Goal: Task Accomplishment & Management: Use online tool/utility

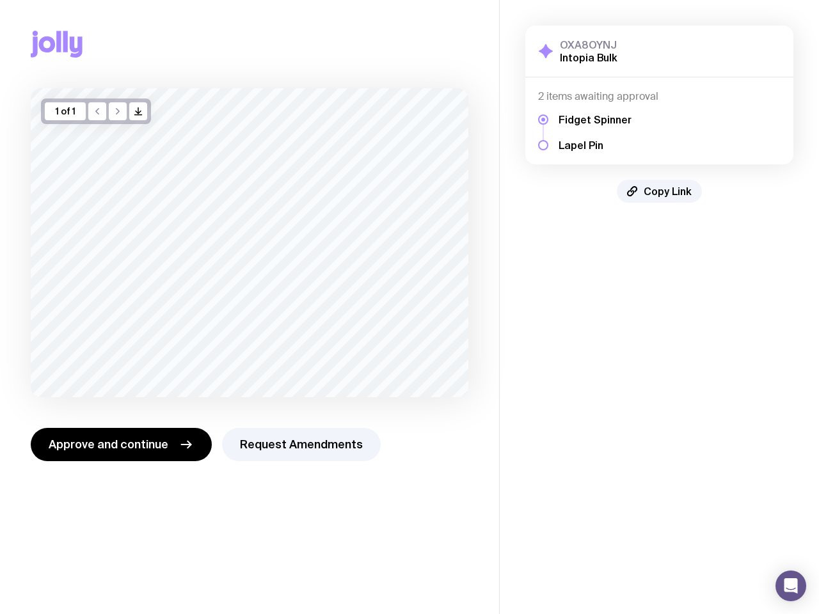
click at [138, 111] on icon "button" at bounding box center [138, 111] width 0 height 6
click at [120, 445] on span "Approve and continue" at bounding box center [109, 444] width 120 height 15
click at [298, 445] on button "Request Amendments" at bounding box center [301, 444] width 159 height 33
click at [660, 191] on span "Copy Link" at bounding box center [668, 191] width 48 height 13
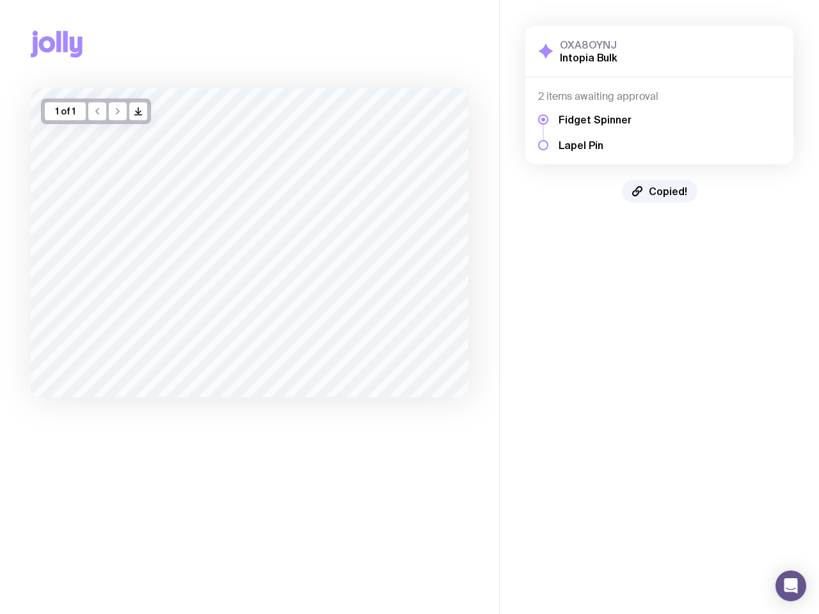
click at [791, 586] on icon "Open Intercom Messenger" at bounding box center [790, 585] width 13 height 15
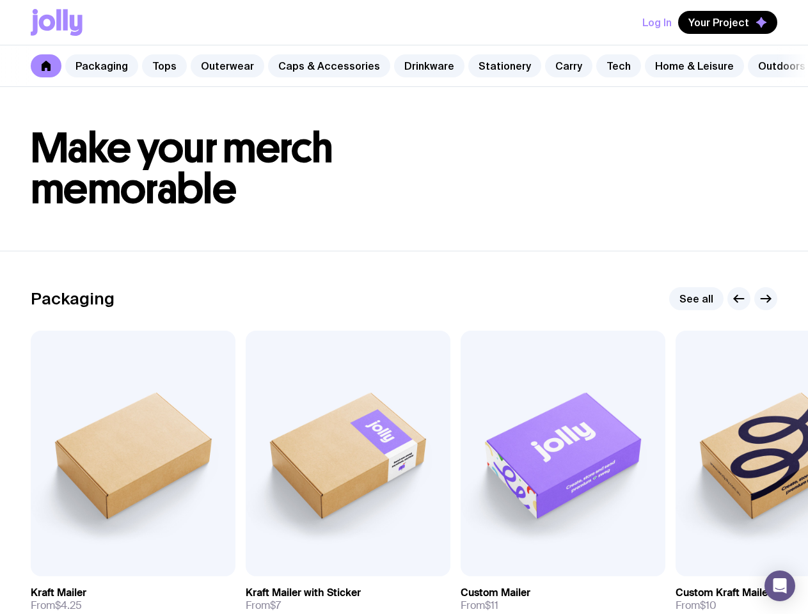
click at [660, 22] on button "Log In" at bounding box center [656, 22] width 29 height 23
click at [729, 22] on div "Log in or Sign up Continue" at bounding box center [404, 320] width 808 height 614
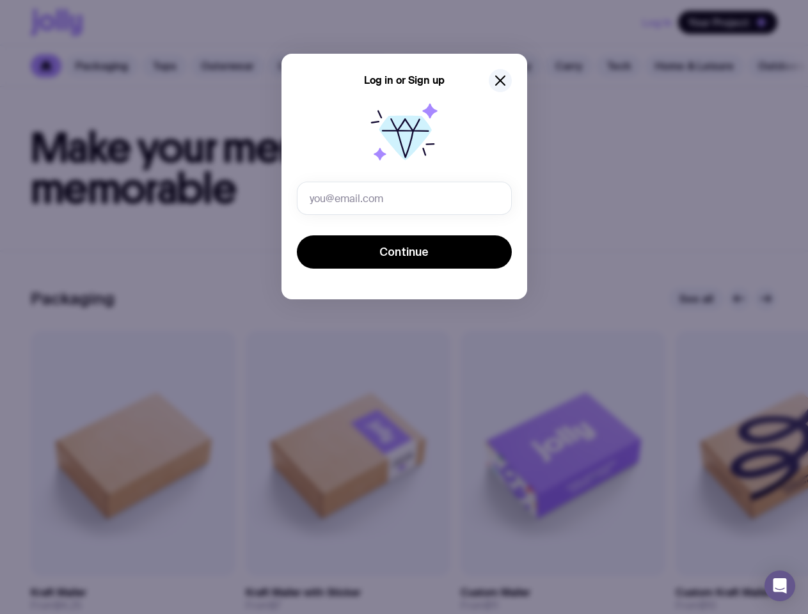
click at [739, 330] on div "Log in or Sign up Continue" at bounding box center [404, 320] width 808 height 614
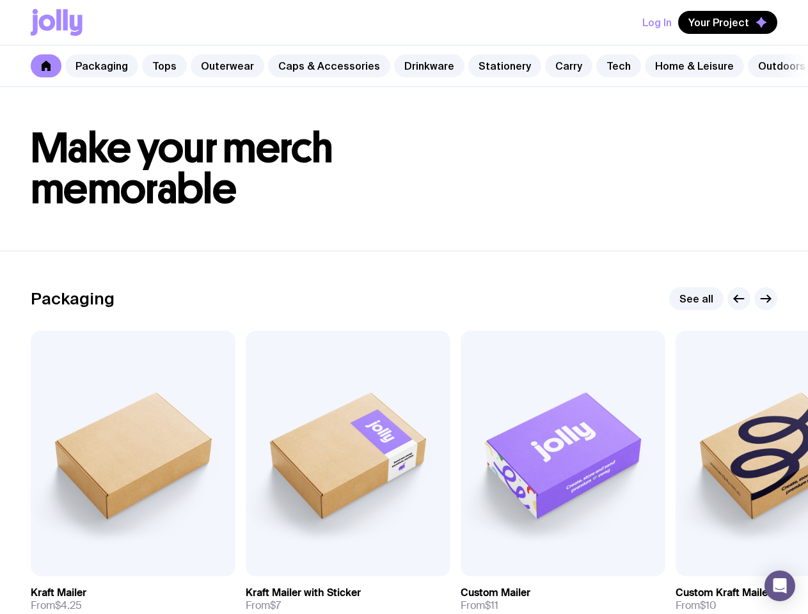
click at [766, 299] on icon "button" at bounding box center [766, 299] width 10 height 0
click at [99, 569] on span "Add to wishlist" at bounding box center [112, 562] width 73 height 13
click at [314, 569] on span "Add to wishlist" at bounding box center [327, 562] width 73 height 13
